Goal: Task Accomplishment & Management: Complete application form

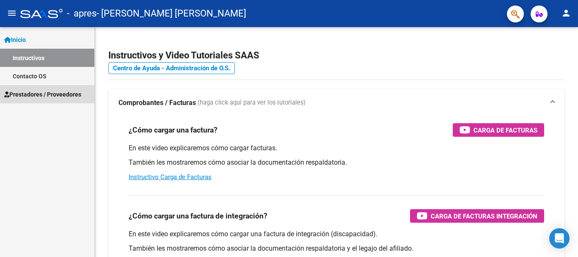
click at [29, 93] on span "Prestadores / Proveedores" at bounding box center [42, 94] width 77 height 9
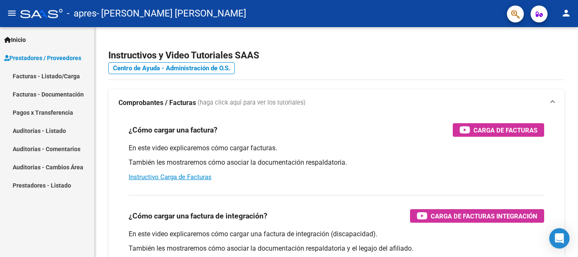
click at [30, 74] on link "Facturas - Listado/Carga" at bounding box center [47, 76] width 94 height 18
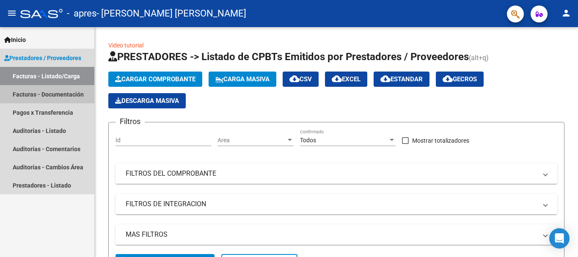
click at [55, 96] on link "Facturas - Documentación" at bounding box center [47, 94] width 94 height 18
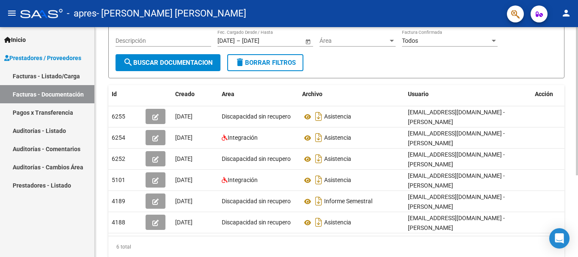
scroll to position [94, 0]
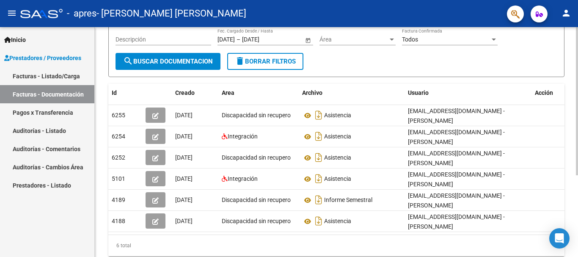
click at [571, 178] on div at bounding box center [577, 165] width 2 height 148
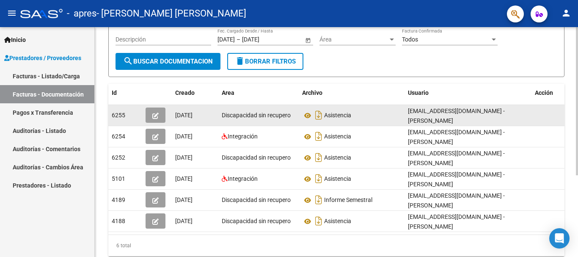
click at [190, 116] on span "[DATE]" at bounding box center [183, 115] width 17 height 7
click at [157, 113] on icon "button" at bounding box center [155, 116] width 6 height 6
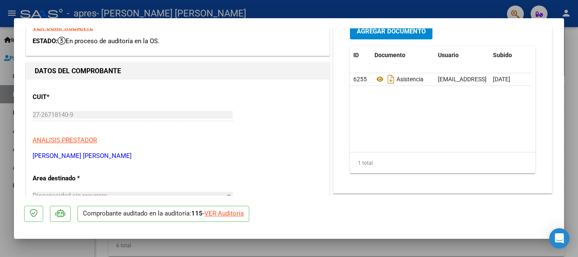
scroll to position [0, 0]
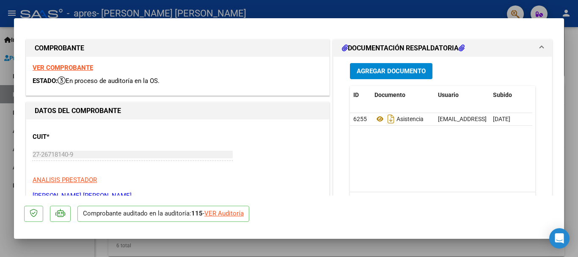
click at [569, 57] on div at bounding box center [289, 128] width 578 height 257
type input "$ 0,00"
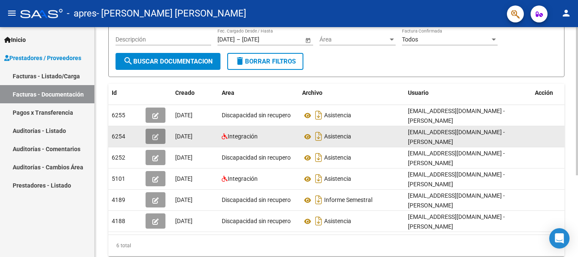
click at [159, 138] on button "button" at bounding box center [156, 136] width 20 height 15
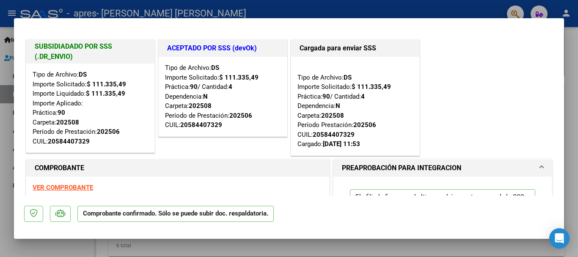
drag, startPoint x: 577, startPoint y: 79, endPoint x: 473, endPoint y: 106, distance: 107.6
click at [571, 79] on div at bounding box center [289, 128] width 578 height 257
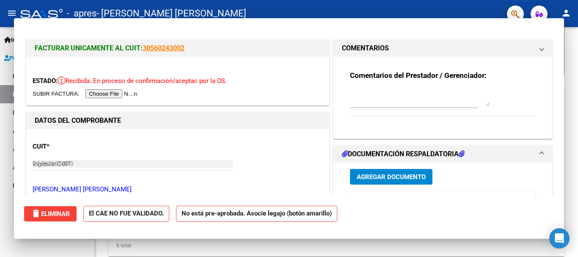
type input "$ 0,00"
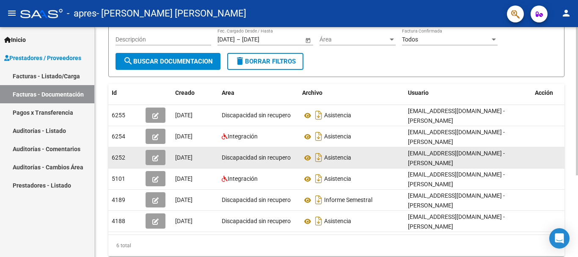
click at [154, 158] on icon "button" at bounding box center [155, 158] width 6 height 6
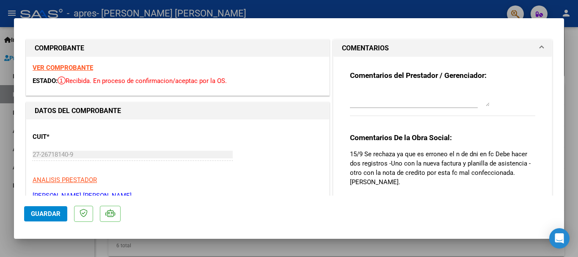
click at [76, 66] on strong "VER COMPROBANTE" at bounding box center [63, 68] width 60 height 8
drag, startPoint x: 564, startPoint y: 48, endPoint x: 569, endPoint y: 92, distance: 43.9
click at [569, 91] on div at bounding box center [289, 128] width 578 height 257
type input "$ 0,00"
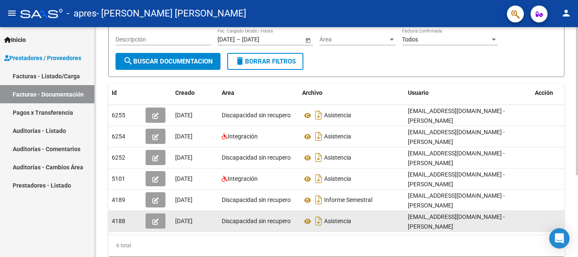
click at [152, 222] on button "button" at bounding box center [156, 220] width 20 height 15
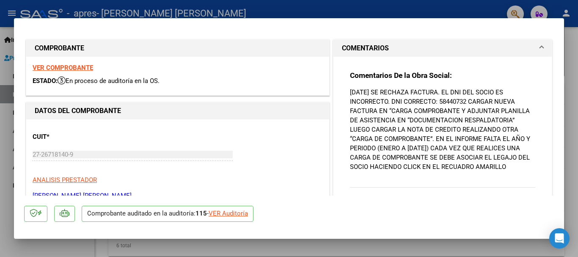
click at [568, 66] on div at bounding box center [289, 128] width 578 height 257
type input "$ 0,00"
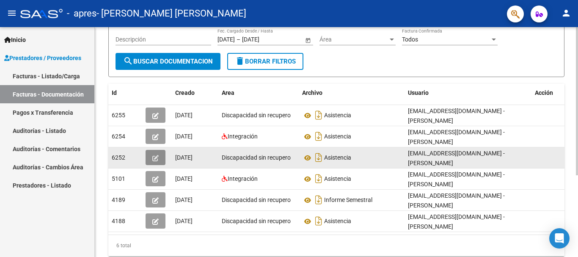
click at [160, 159] on button "button" at bounding box center [156, 157] width 20 height 15
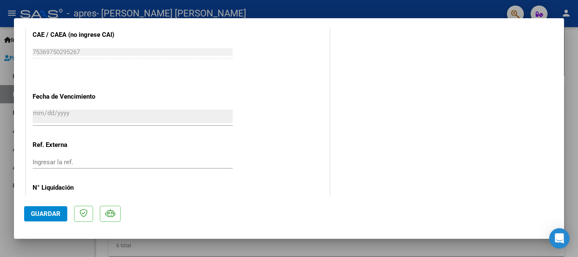
scroll to position [478, 0]
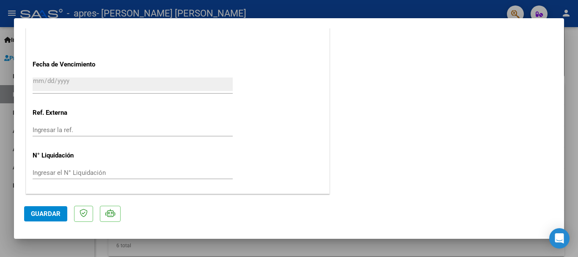
click at [571, 165] on div at bounding box center [289, 128] width 578 height 257
type input "$ 0,00"
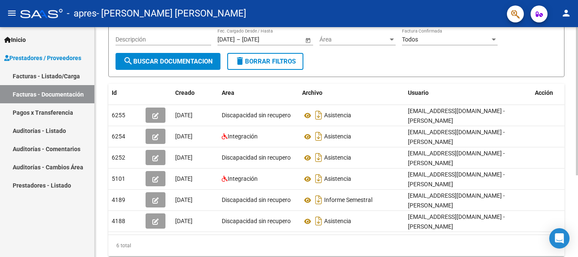
scroll to position [0, 0]
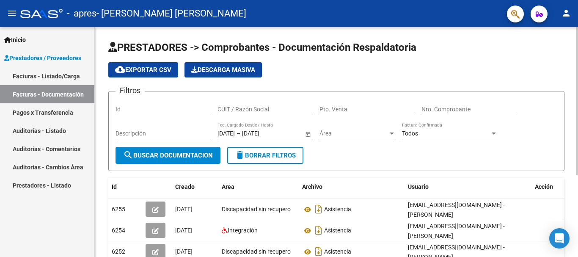
click at [571, 36] on div at bounding box center [577, 142] width 2 height 230
click at [571, 36] on div at bounding box center [577, 101] width 2 height 148
click at [48, 77] on link "Facturas - Listado/Carga" at bounding box center [47, 76] width 94 height 18
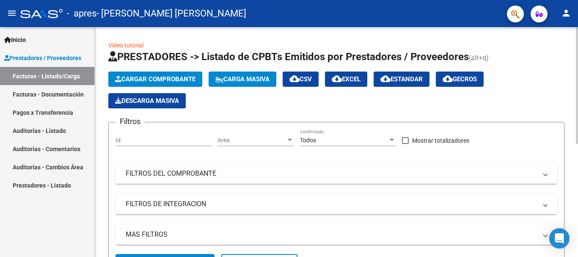
click at [182, 77] on span "Cargar Comprobante" at bounding box center [155, 79] width 80 height 8
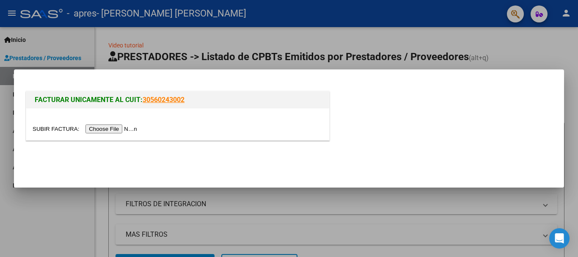
click at [154, 100] on link "30560243002" at bounding box center [164, 100] width 42 height 8
click at [132, 126] on input "file" at bounding box center [86, 128] width 107 height 9
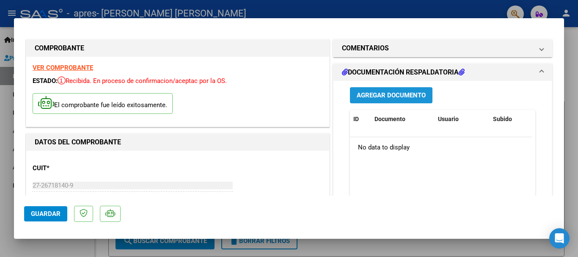
click at [393, 96] on span "Agregar Documento" at bounding box center [391, 96] width 69 height 8
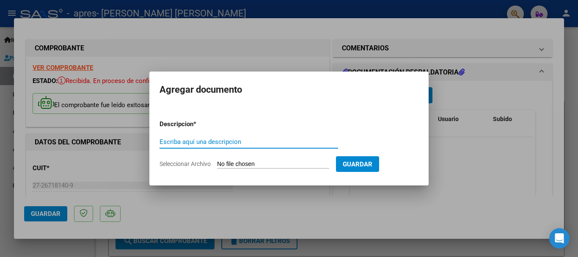
click at [247, 144] on input "Escriba aquí una descripcion" at bounding box center [248, 142] width 179 height 8
type input "asistencia agosto"
click at [329, 165] on input "Seleccionar Archivo" at bounding box center [273, 164] width 112 height 8
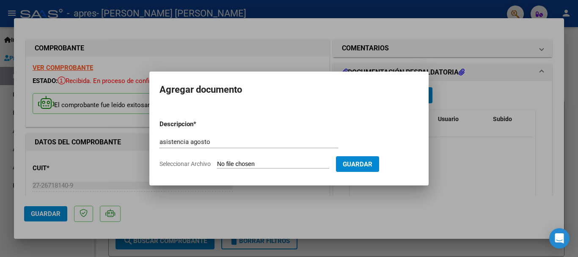
type input "C:\fakepath\asistencia.pdf"
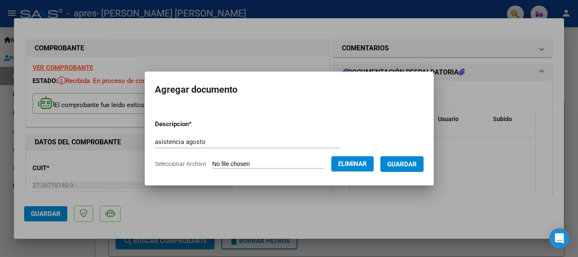
click at [413, 169] on button "Guardar" at bounding box center [401, 164] width 43 height 16
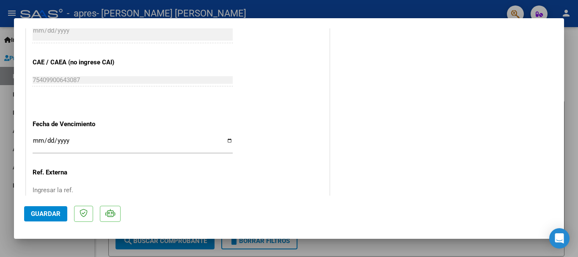
scroll to position [509, 0]
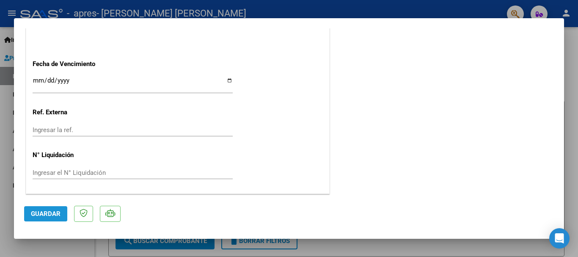
click at [45, 213] on span "Guardar" at bounding box center [46, 214] width 30 height 8
click at [571, 96] on div at bounding box center [289, 128] width 578 height 257
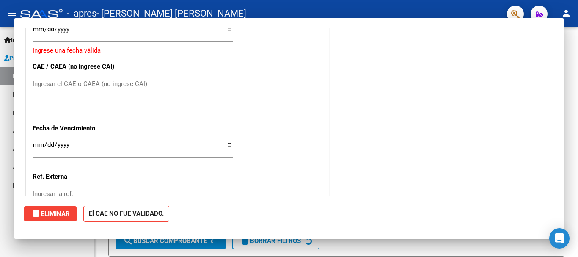
scroll to position [0, 0]
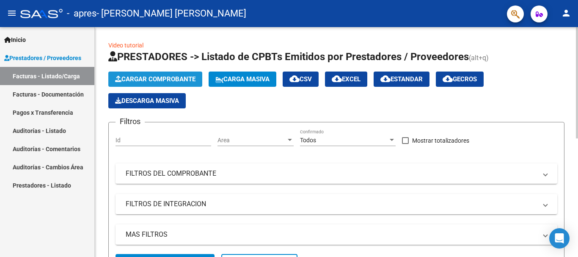
click at [163, 75] on button "Cargar Comprobante" at bounding box center [155, 78] width 94 height 15
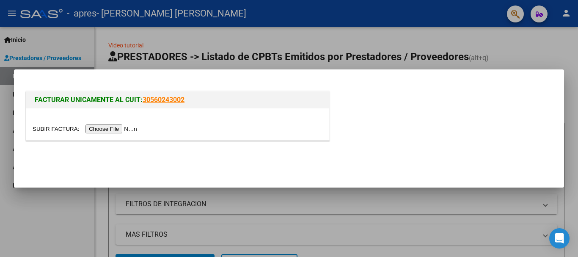
click at [122, 129] on input "file" at bounding box center [86, 128] width 107 height 9
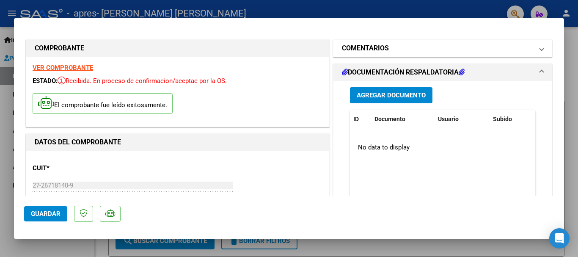
click at [476, 49] on mat-panel-title "COMENTARIOS" at bounding box center [437, 48] width 191 height 10
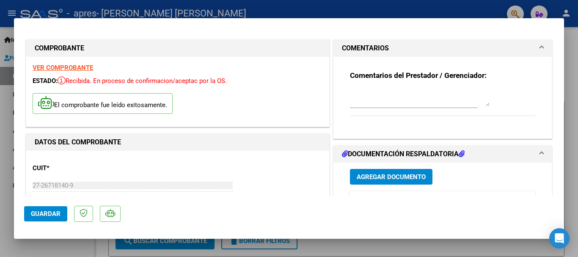
click at [476, 49] on mat-panel-title "COMENTARIOS" at bounding box center [437, 48] width 191 height 10
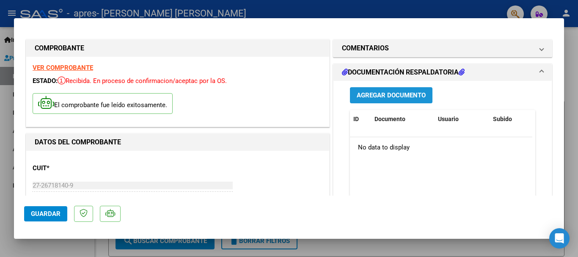
click at [411, 97] on span "Agregar Documento" at bounding box center [391, 96] width 69 height 8
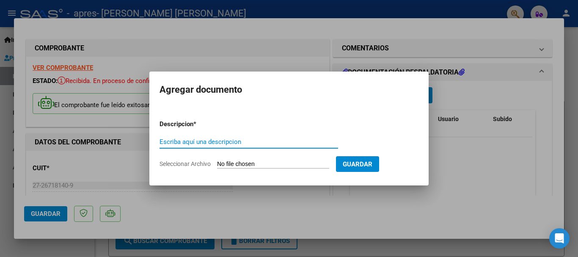
click at [234, 143] on input "Escriba aquí una descripcion" at bounding box center [248, 142] width 179 height 8
type input "asistencia agosto"
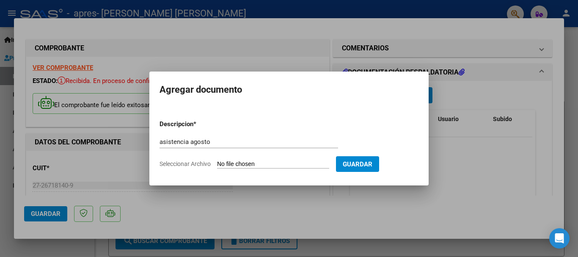
click at [281, 164] on input "Seleccionar Archivo" at bounding box center [273, 164] width 112 height 8
type input "C:\fakepath\asistencia.pdf"
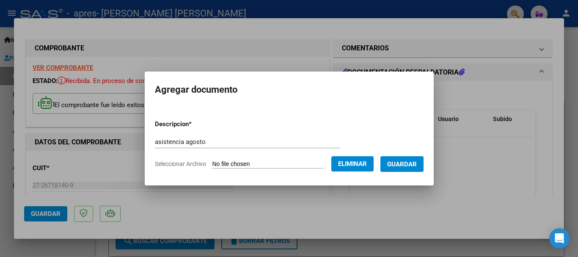
click at [414, 166] on span "Guardar" at bounding box center [402, 164] width 30 height 8
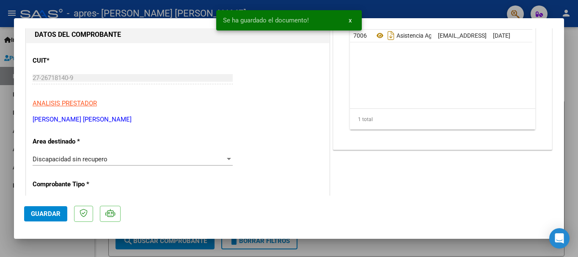
scroll to position [110, 0]
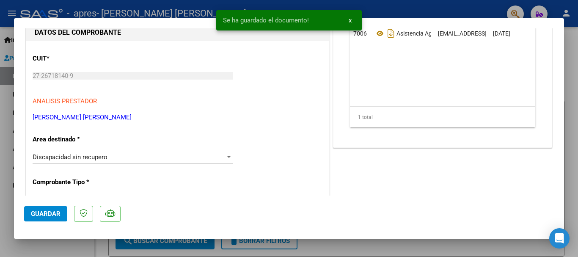
click at [216, 155] on div "Discapacidad sin recupero" at bounding box center [129, 157] width 192 height 8
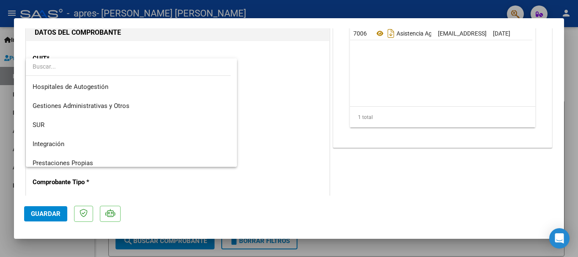
scroll to position [63, 0]
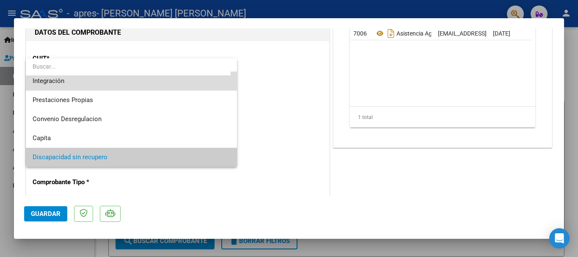
click at [136, 84] on span "Integración" at bounding box center [132, 80] width 198 height 19
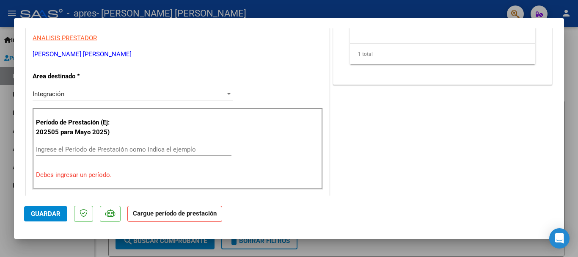
scroll to position [181, 0]
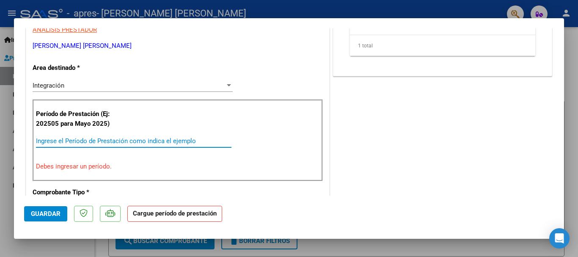
click at [159, 138] on input "Ingrese el Período de Prestación como indica el ejemplo" at bounding box center [133, 141] width 195 height 8
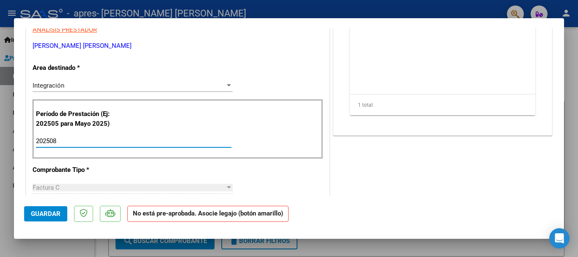
type input "202508"
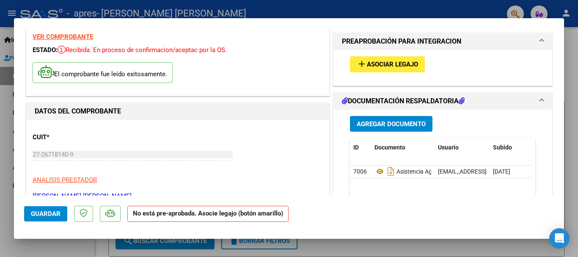
scroll to position [0, 0]
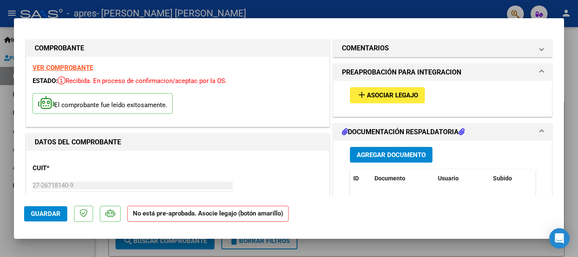
click at [411, 88] on button "add Asociar Legajo" at bounding box center [387, 95] width 75 height 16
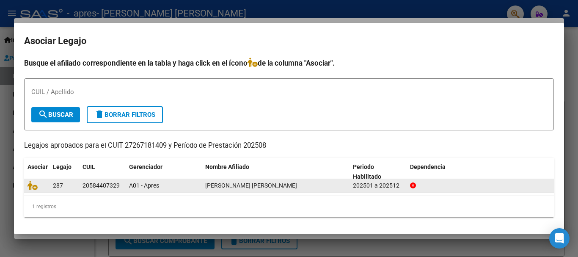
click at [99, 185] on div "20584407329" at bounding box center [100, 186] width 37 height 10
click at [33, 184] on icon at bounding box center [32, 185] width 10 height 9
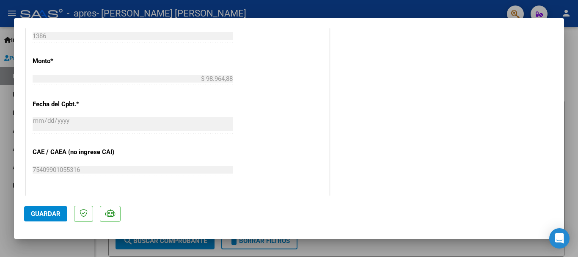
scroll to position [590, 0]
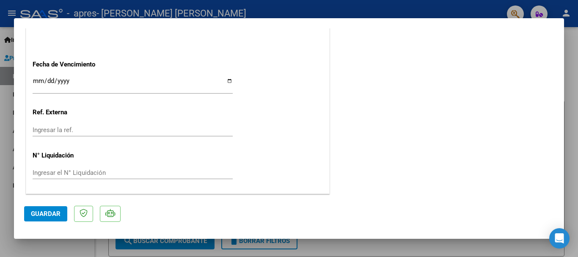
click at [36, 222] on mat-dialog-actions "Guardar" at bounding box center [289, 211] width 530 height 33
click at [42, 214] on span "Guardar" at bounding box center [46, 214] width 30 height 8
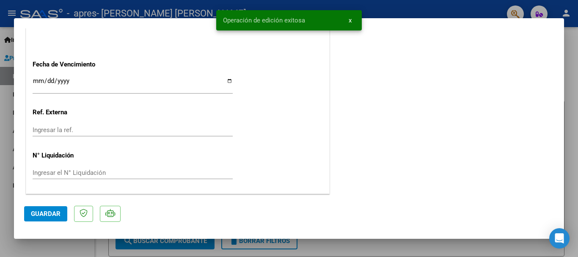
click at [571, 91] on div at bounding box center [289, 128] width 578 height 257
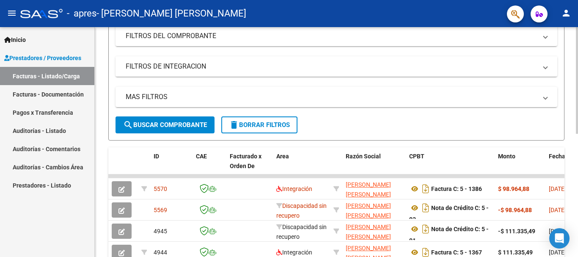
scroll to position [145, 0]
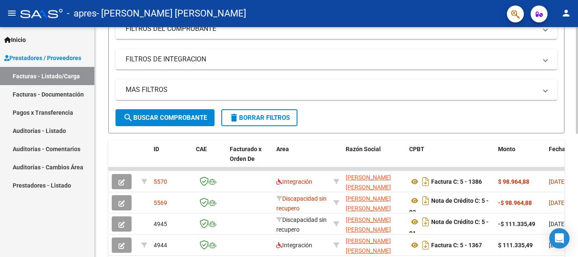
click at [571, 158] on div at bounding box center [577, 149] width 2 height 107
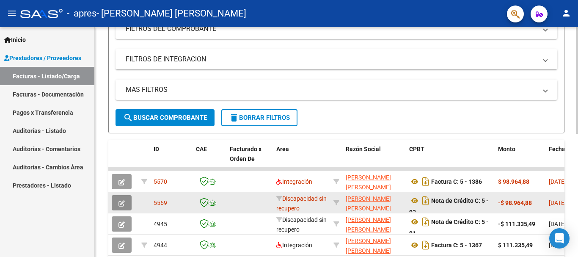
click at [125, 203] on button "button" at bounding box center [122, 202] width 20 height 15
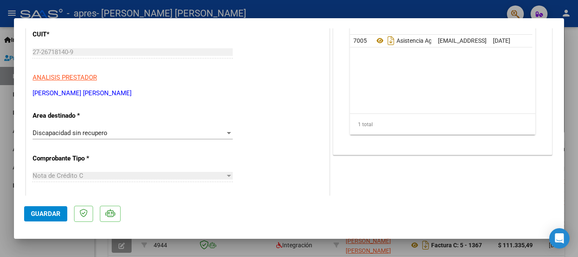
scroll to position [104, 0]
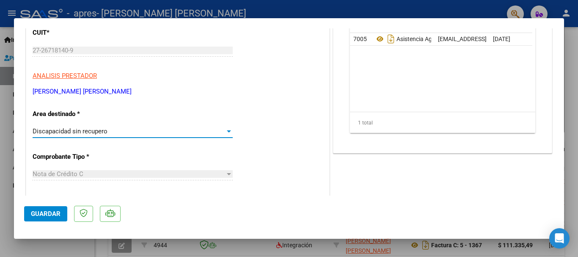
click at [213, 133] on div "Discapacidad sin recupero" at bounding box center [129, 131] width 192 height 8
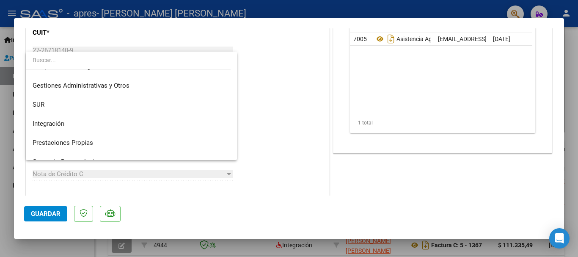
scroll to position [0, 0]
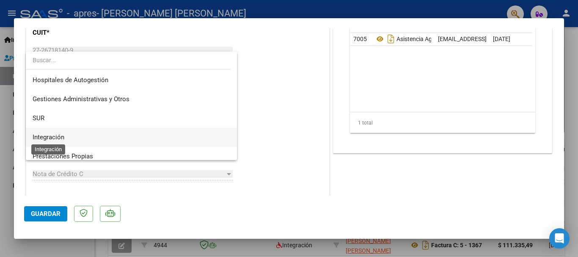
click at [56, 136] on span "Integración" at bounding box center [49, 137] width 32 height 8
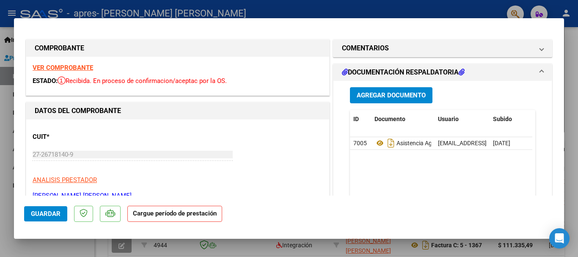
click at [406, 99] on button "Agregar Documento" at bounding box center [391, 95] width 82 height 16
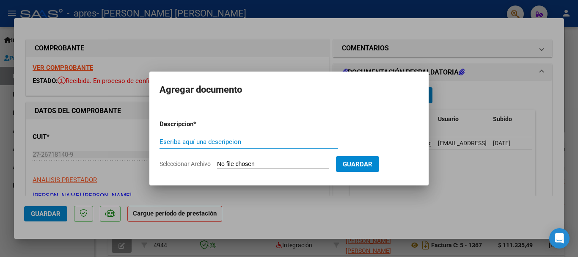
type input "|"
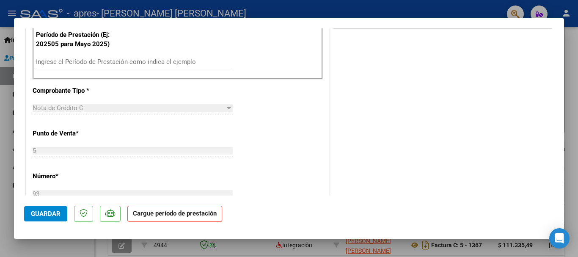
scroll to position [217, 0]
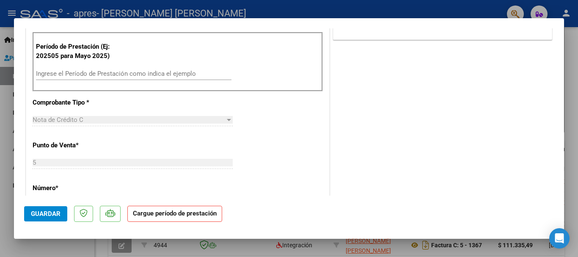
click at [195, 70] on input "Ingrese el Período de Prestación como indica el ejemplo" at bounding box center [133, 74] width 195 height 8
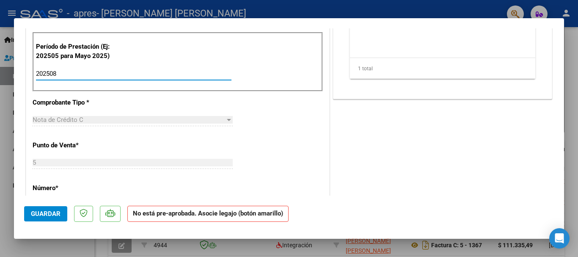
type input "202508"
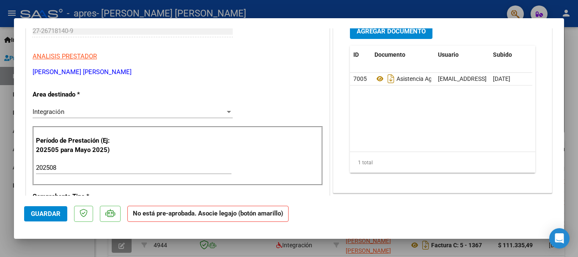
scroll to position [31, 0]
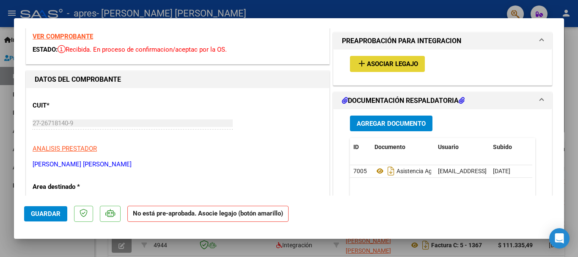
click at [406, 59] on button "add Asociar Legajo" at bounding box center [387, 64] width 75 height 16
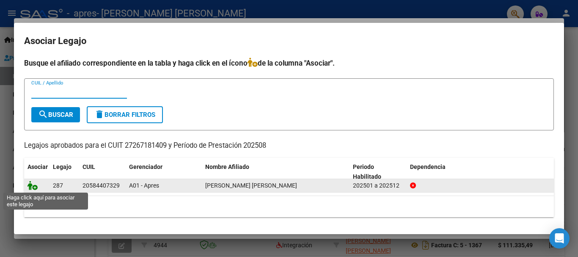
click at [35, 184] on icon at bounding box center [32, 185] width 10 height 9
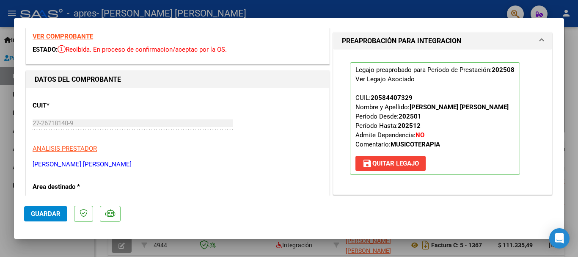
scroll to position [0, 0]
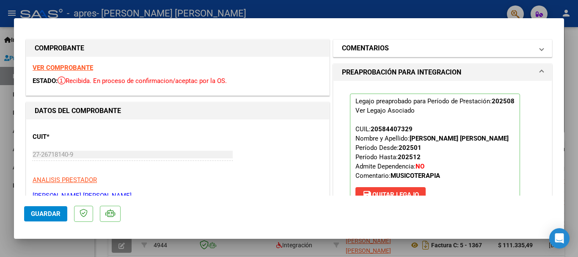
click at [446, 41] on mat-expansion-panel-header "COMENTARIOS" at bounding box center [442, 48] width 218 height 17
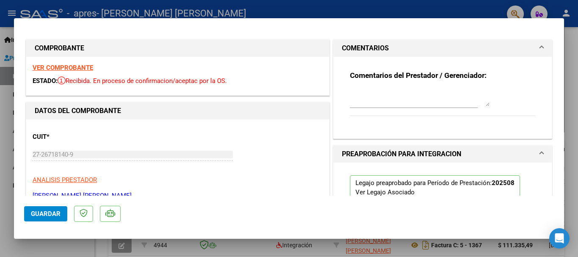
click at [420, 104] on textarea at bounding box center [420, 97] width 140 height 17
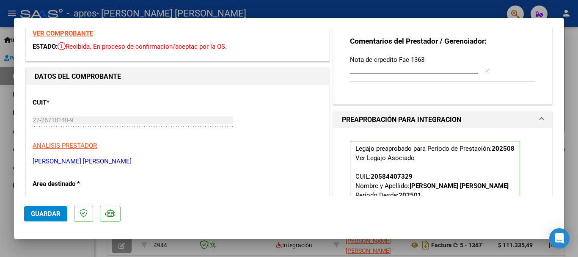
scroll to position [30, 0]
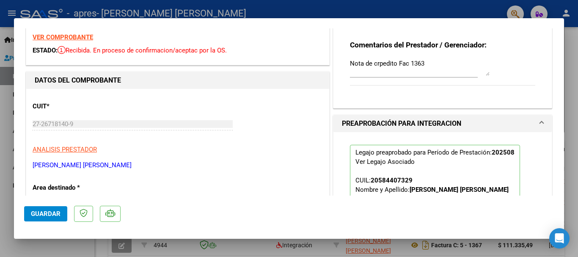
click at [378, 63] on textarea "Nota de crpedito Fac 1363" at bounding box center [420, 67] width 140 height 17
type textarea "Nota de credito Fac 1363"
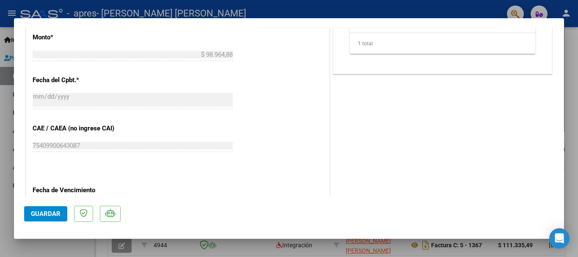
scroll to position [559, 0]
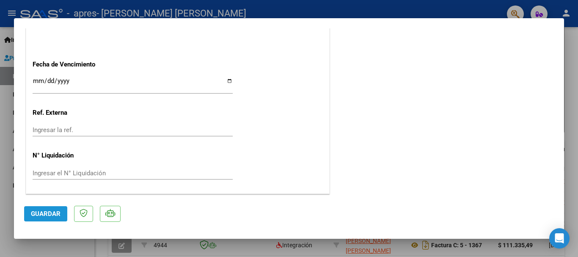
click at [39, 209] on button "Guardar" at bounding box center [45, 213] width 43 height 15
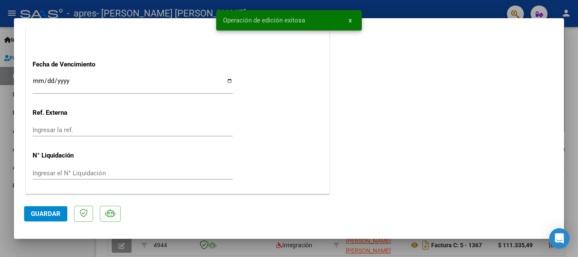
click at [571, 137] on div at bounding box center [289, 128] width 578 height 257
type input "$ 0,00"
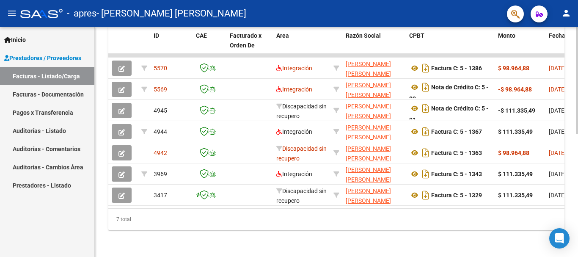
scroll to position [265, 0]
click at [571, 166] on div at bounding box center [577, 203] width 2 height 107
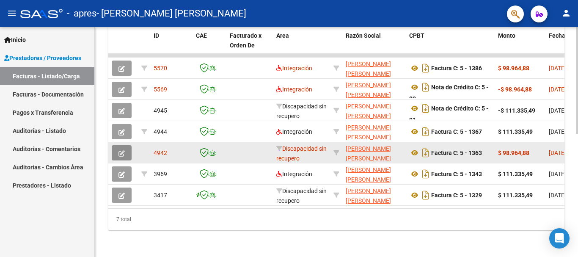
click at [121, 150] on icon "button" at bounding box center [121, 153] width 6 height 6
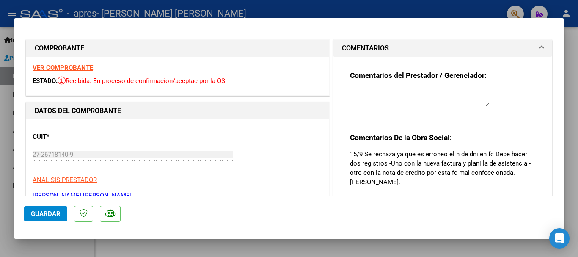
click at [51, 66] on strong "VER COMPROBANTE" at bounding box center [63, 68] width 60 height 8
click at [571, 149] on div at bounding box center [289, 128] width 578 height 257
type input "$ 0,00"
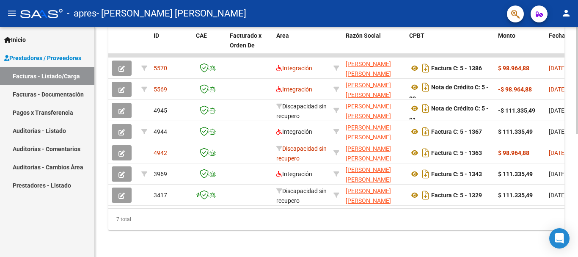
scroll to position [35, 0]
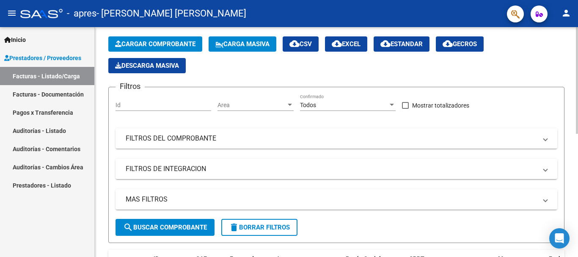
click at [571, 56] on div at bounding box center [577, 142] width 2 height 230
click at [571, 56] on div at bounding box center [577, 97] width 2 height 107
click at [174, 42] on span "Cargar Comprobante" at bounding box center [155, 44] width 80 height 8
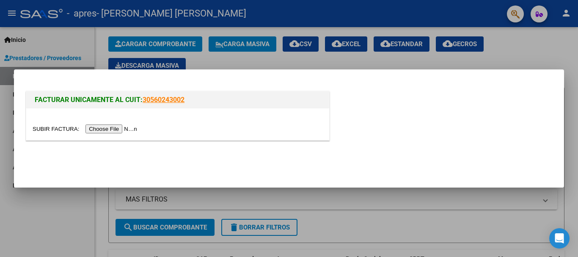
click at [115, 128] on input "file" at bounding box center [86, 128] width 107 height 9
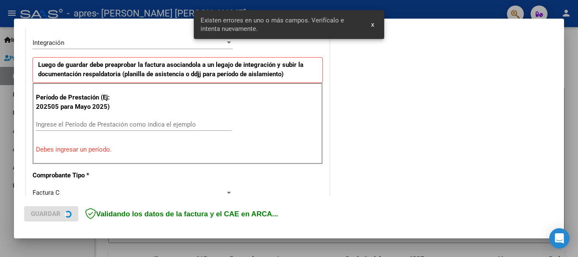
scroll to position [195, 0]
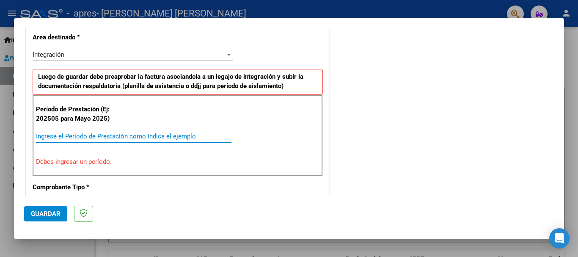
click at [180, 136] on input "Ingrese el Período de Prestación como indica el ejemplo" at bounding box center [133, 136] width 195 height 8
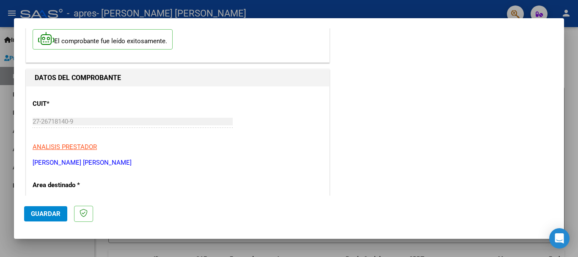
scroll to position [0, 0]
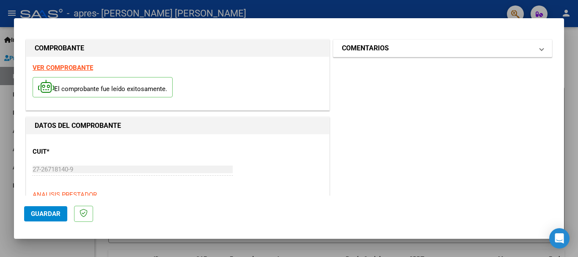
click at [422, 45] on mat-panel-title "COMENTARIOS" at bounding box center [437, 48] width 191 height 10
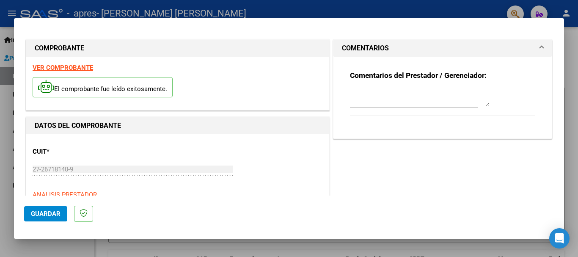
click at [432, 47] on mat-panel-title "COMENTARIOS" at bounding box center [437, 48] width 191 height 10
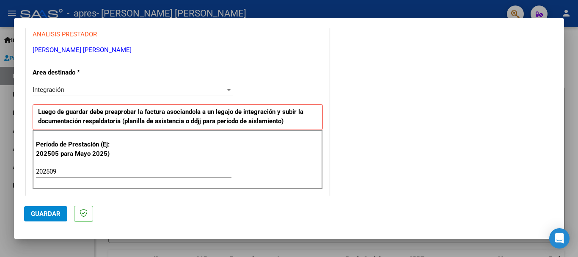
scroll to position [169, 0]
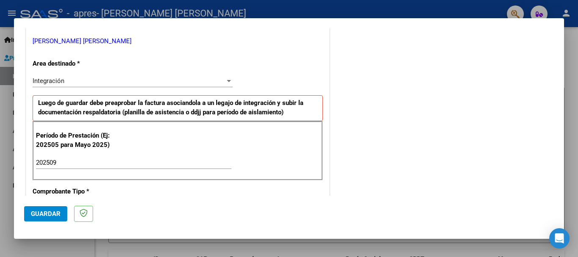
click at [169, 83] on div "Integración" at bounding box center [129, 81] width 192 height 8
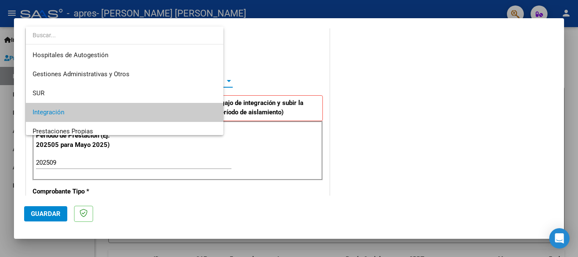
scroll to position [32, 0]
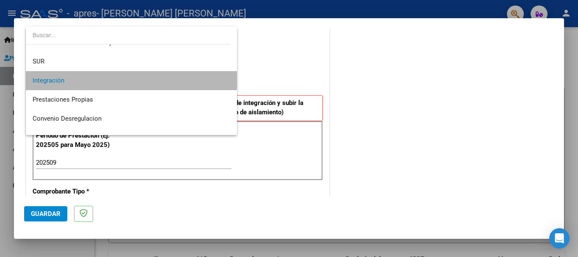
click at [144, 82] on span "Integración" at bounding box center [132, 80] width 198 height 19
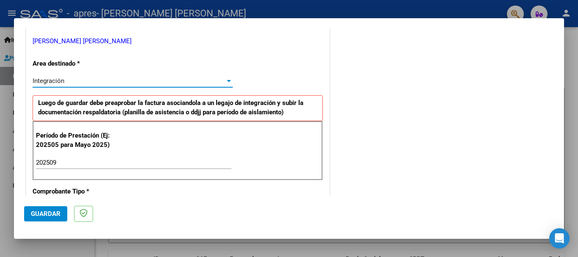
click at [148, 157] on div "202509 Ingrese el Período de Prestación como indica el ejemplo" at bounding box center [133, 162] width 195 height 13
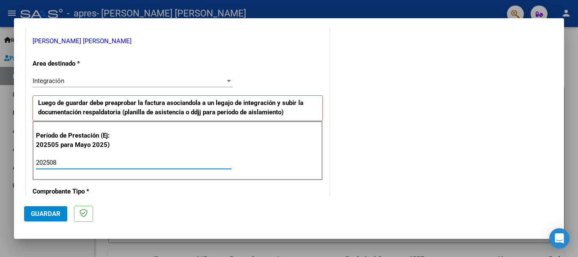
type input "202509"
click at [148, 157] on div "202509 Ingrese el Período de Prestación como indica el ejemplo" at bounding box center [133, 162] width 195 height 13
click at [158, 211] on mat-dialog-actions "Guardar" at bounding box center [289, 211] width 530 height 33
click at [418, 158] on div "COMENTARIOS Comentarios del Prestador / Gerenciador:" at bounding box center [442, 235] width 223 height 735
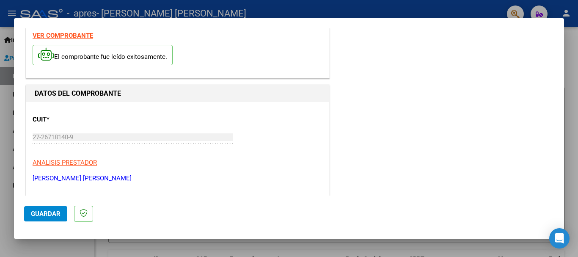
scroll to position [0, 0]
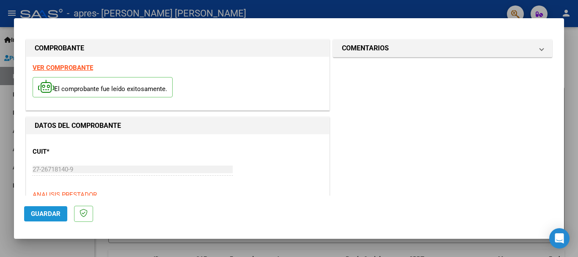
click at [49, 218] on button "Guardar" at bounding box center [45, 213] width 43 height 15
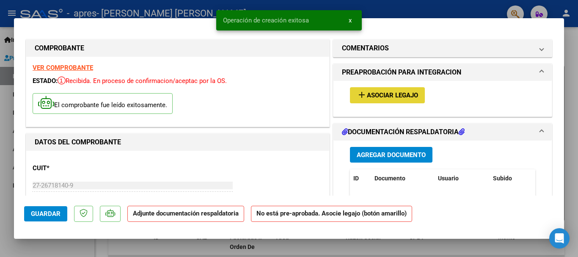
click at [379, 97] on span "Asociar Legajo" at bounding box center [392, 96] width 51 height 8
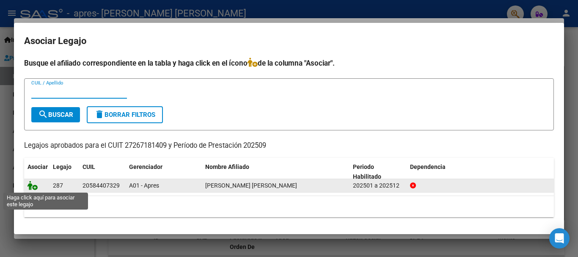
click at [31, 187] on icon at bounding box center [32, 185] width 10 height 9
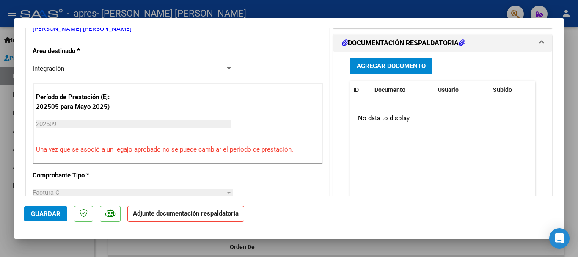
scroll to position [209, 0]
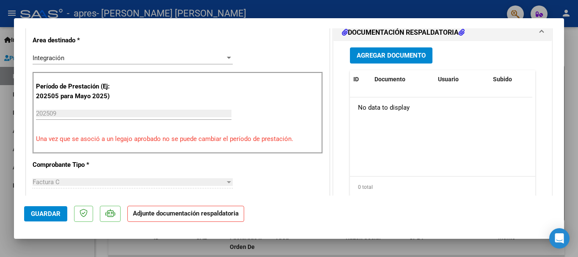
click at [391, 48] on button "Agregar Documento" at bounding box center [391, 55] width 82 height 16
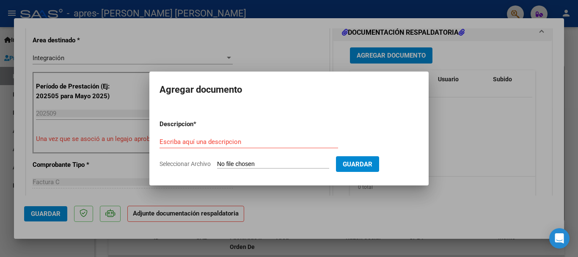
click at [271, 147] on div "Escriba aquí una descripcion" at bounding box center [248, 141] width 179 height 13
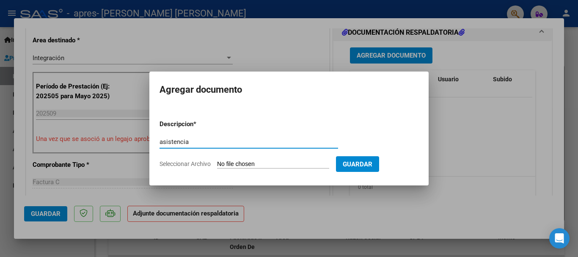
type input "asistencia"
click at [275, 162] on input "Seleccionar Archivo" at bounding box center [273, 164] width 112 height 8
type input "C:\fakepath\asistencia.pdf"
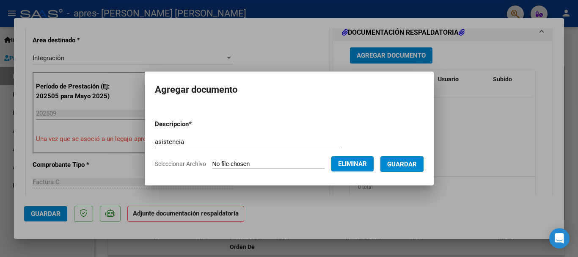
click at [415, 160] on span "Guardar" at bounding box center [402, 164] width 30 height 8
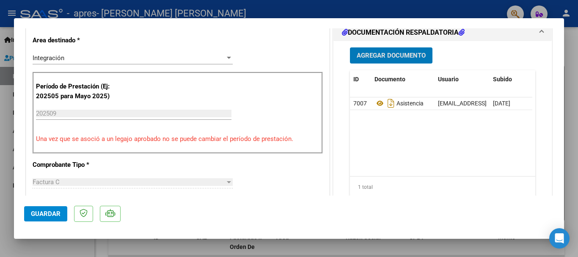
click at [57, 212] on span "Guardar" at bounding box center [46, 214] width 30 height 8
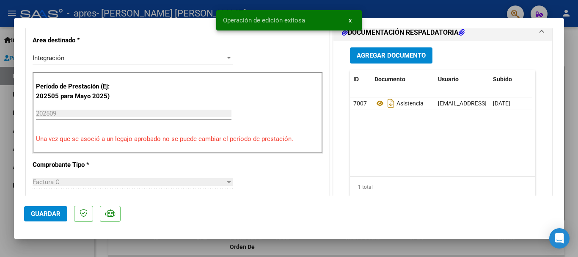
click at [571, 148] on div at bounding box center [289, 128] width 578 height 257
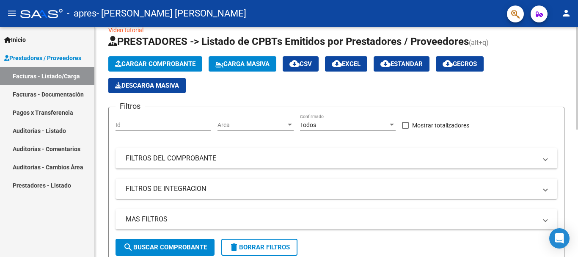
scroll to position [0, 0]
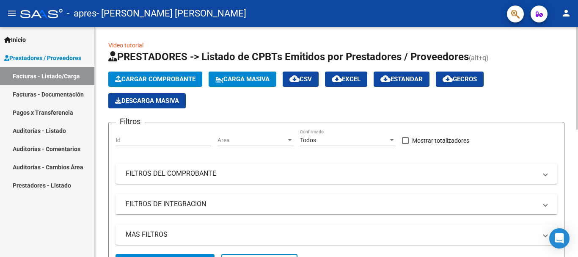
click at [571, 5] on div "menu - apres - [PERSON_NAME] [PERSON_NAME] person Inicio Instructivos Contacto …" at bounding box center [289, 128] width 578 height 257
